Goal: Transaction & Acquisition: Purchase product/service

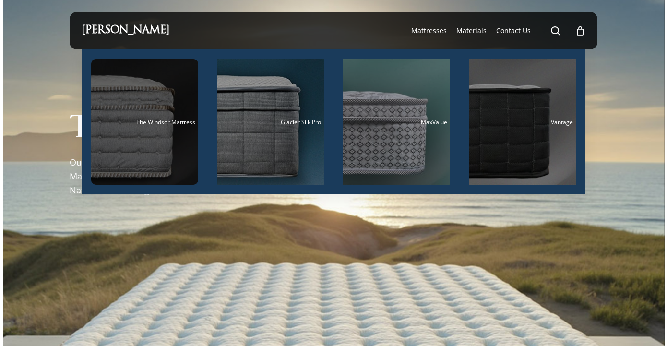
click at [145, 136] on div "Main Menu" at bounding box center [144, 122] width 107 height 126
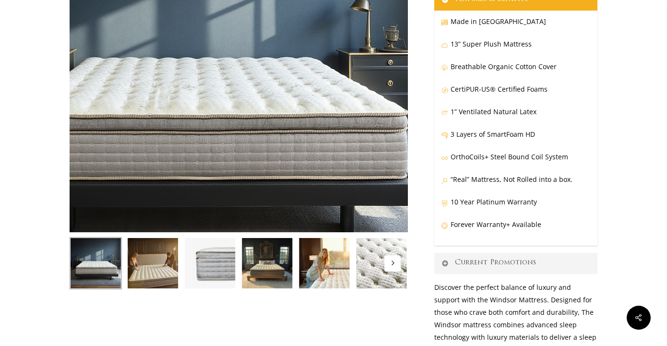
scroll to position [192, 0]
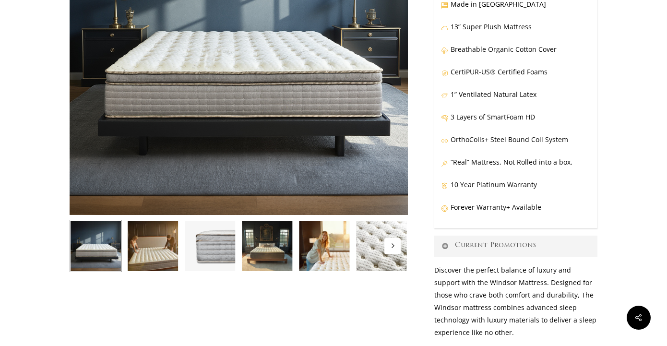
click at [165, 247] on img at bounding box center [153, 246] width 52 height 52
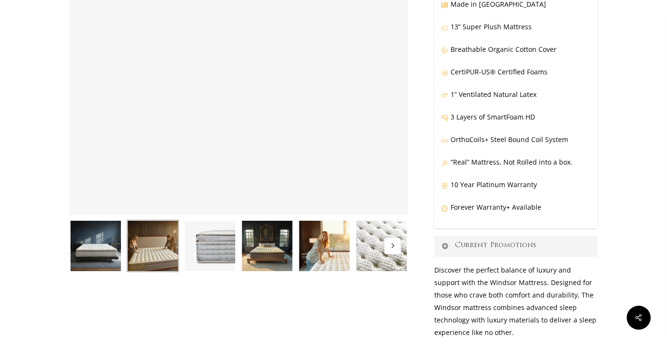
click at [215, 254] on img at bounding box center [210, 246] width 52 height 52
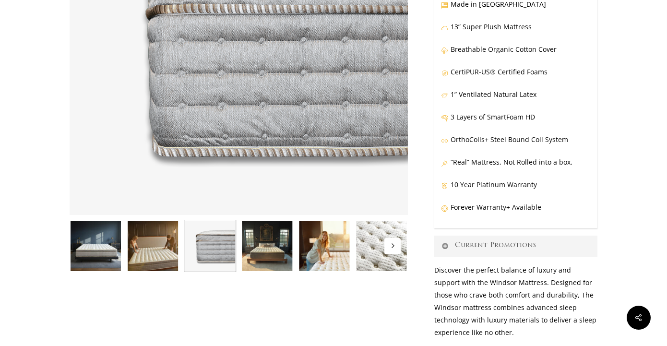
click at [273, 249] on img at bounding box center [267, 246] width 52 height 52
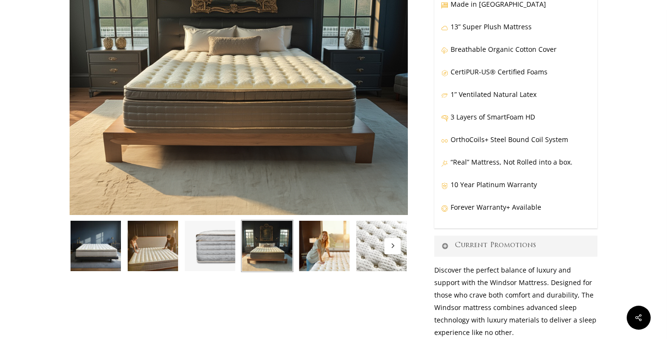
click at [325, 249] on img at bounding box center [324, 246] width 52 height 52
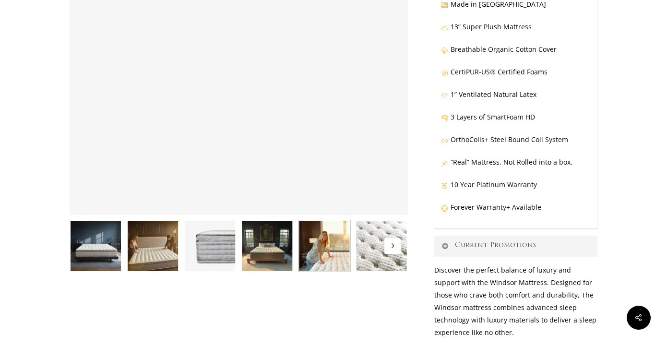
click at [388, 249] on button "Next" at bounding box center [392, 246] width 16 height 16
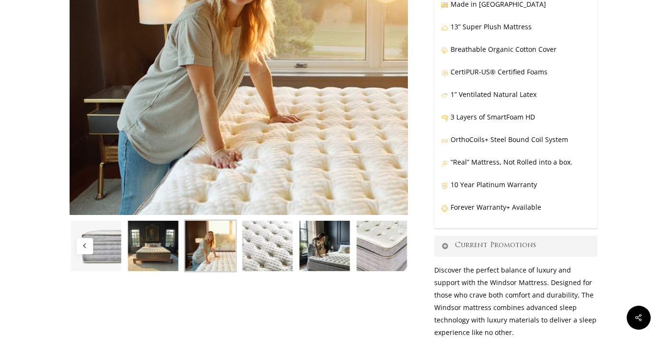
click at [388, 249] on img at bounding box center [382, 246] width 52 height 52
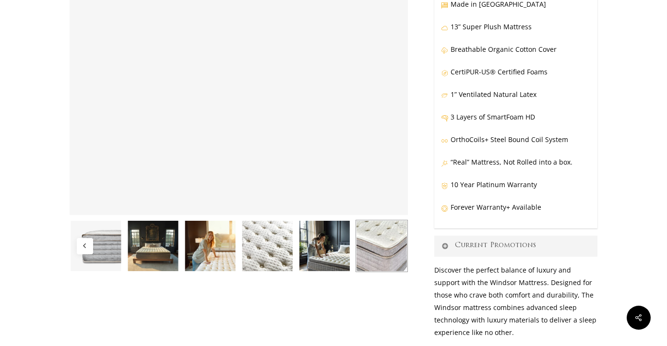
click at [388, 249] on img at bounding box center [382, 246] width 52 height 52
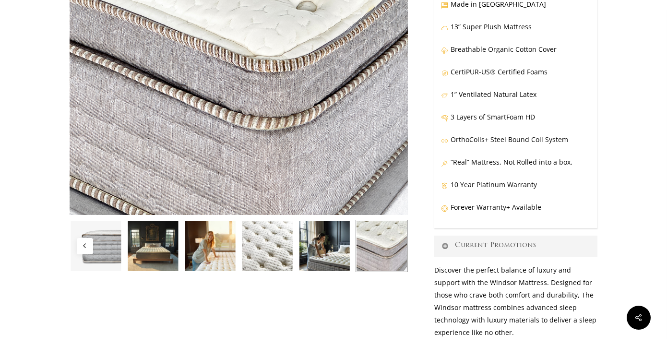
click at [307, 250] on img at bounding box center [325, 246] width 52 height 52
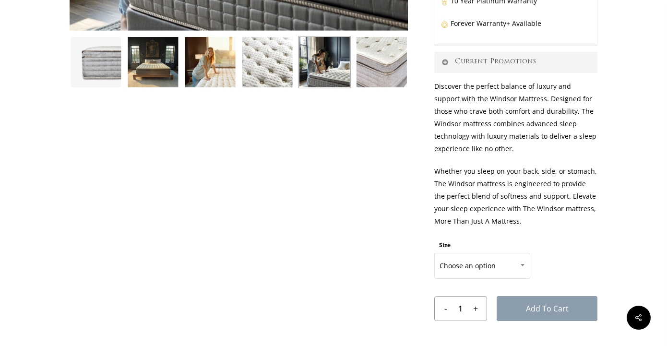
scroll to position [384, 0]
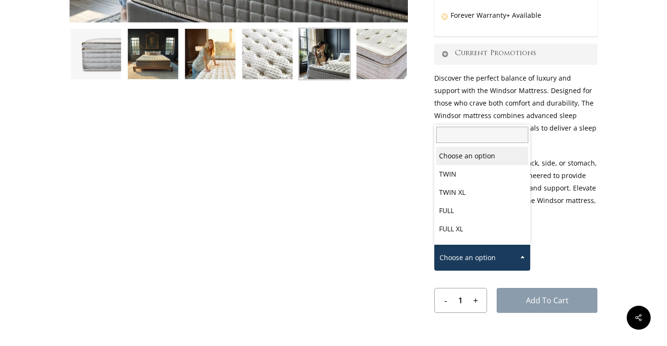
click at [451, 257] on span "Choose an option" at bounding box center [482, 258] width 95 height 20
select select "FULL"
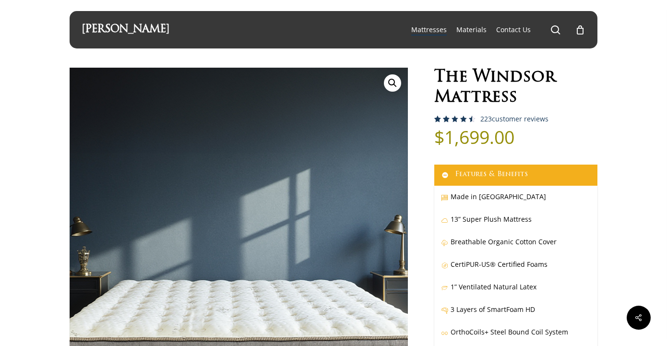
scroll to position [0, 0]
